Goal: Find specific page/section: Find specific page/section

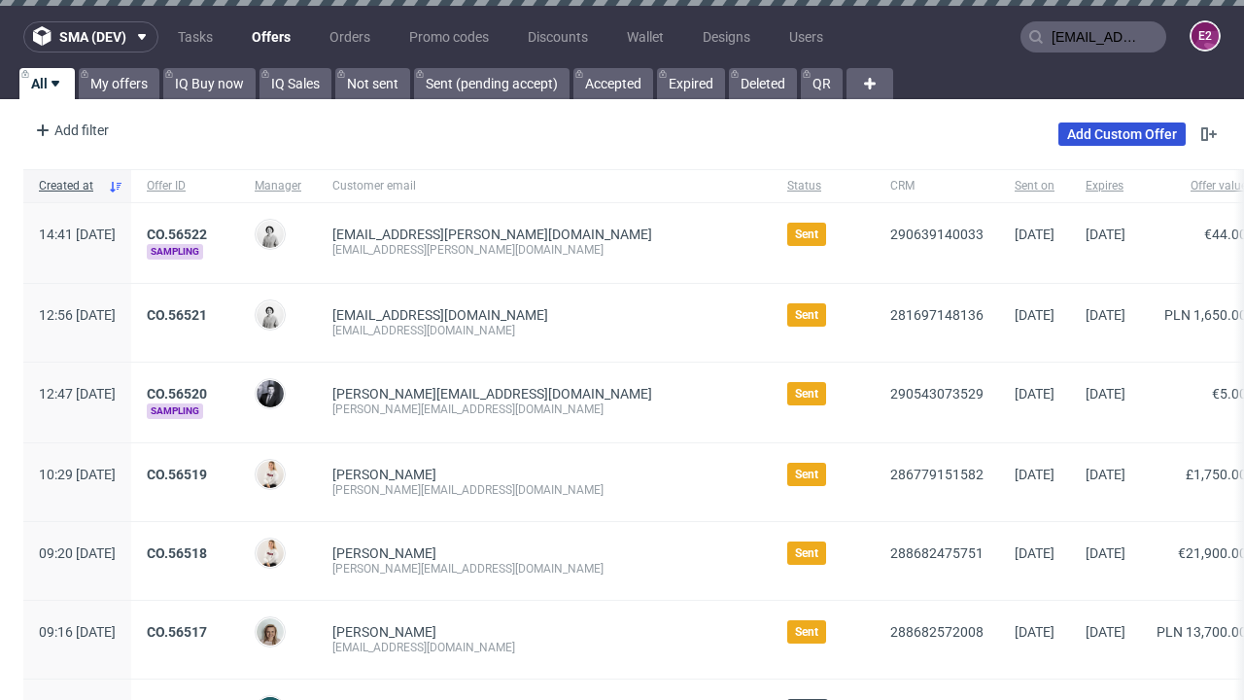
type input "[EMAIL_ADDRESS][PERSON_NAME][DOMAIN_NAME]"
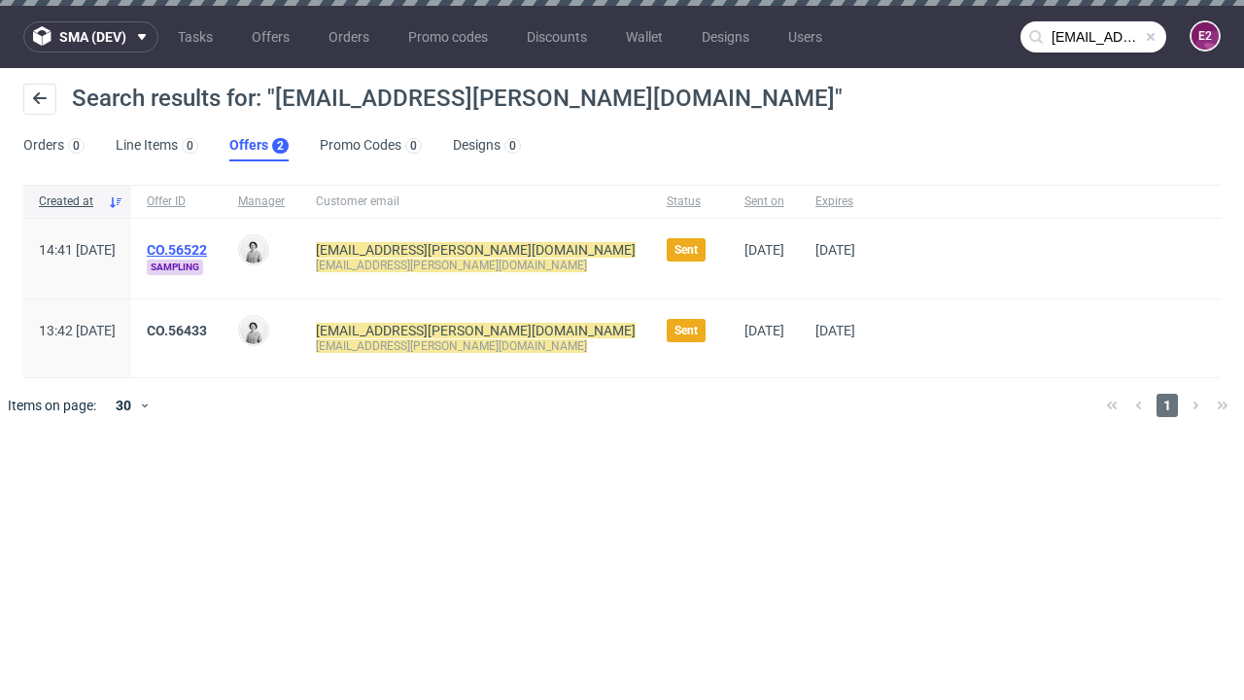
click at [259, 146] on link "Offers 2" at bounding box center [258, 145] width 59 height 31
click at [207, 250] on link "CO.56522" at bounding box center [177, 250] width 60 height 16
